Goal: Transaction & Acquisition: Book appointment/travel/reservation

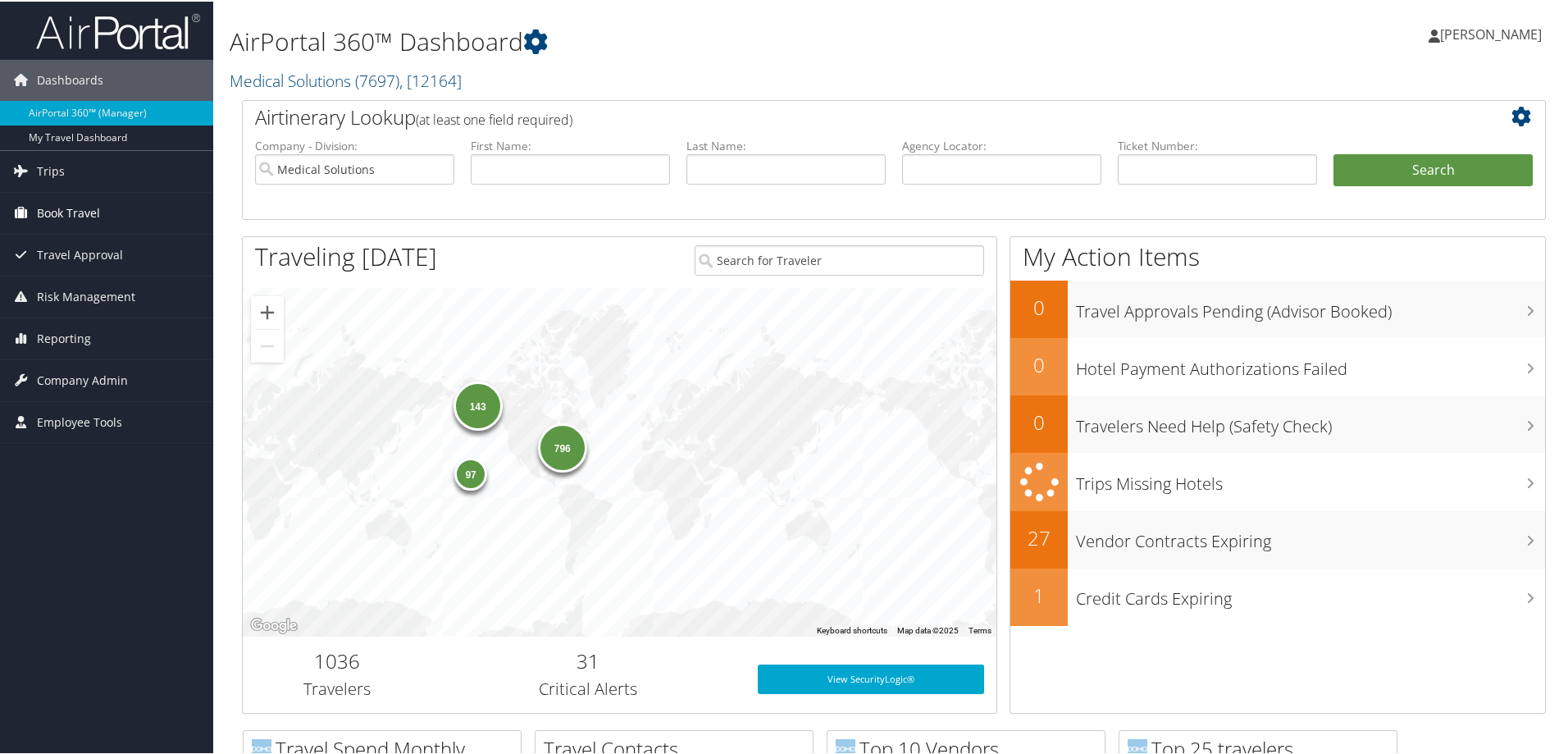
click at [89, 211] on span "Book Travel" at bounding box center [68, 211] width 63 height 41
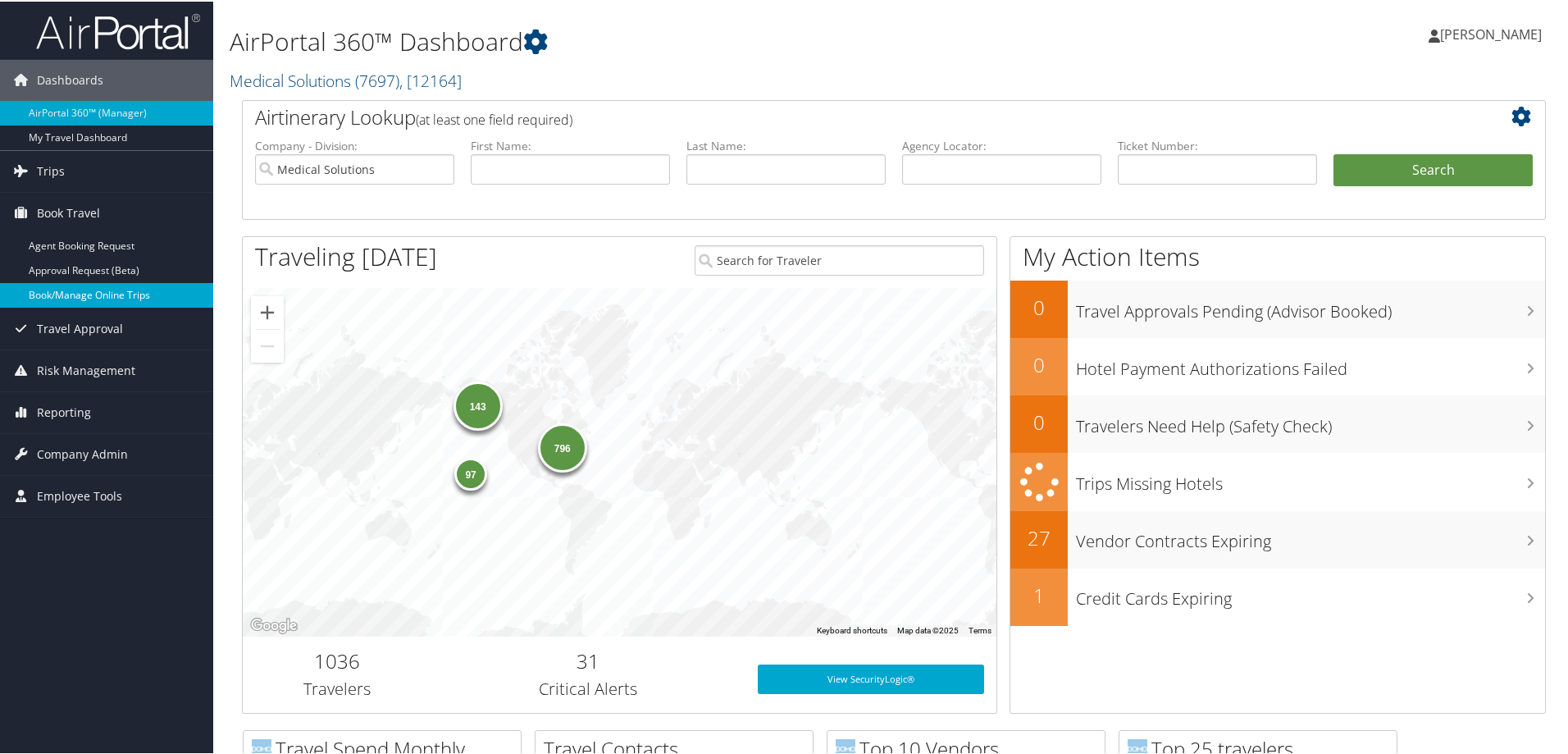
click at [111, 284] on link "Book/Manage Online Trips" at bounding box center [106, 294] width 213 height 25
